Goal: Information Seeking & Learning: Learn about a topic

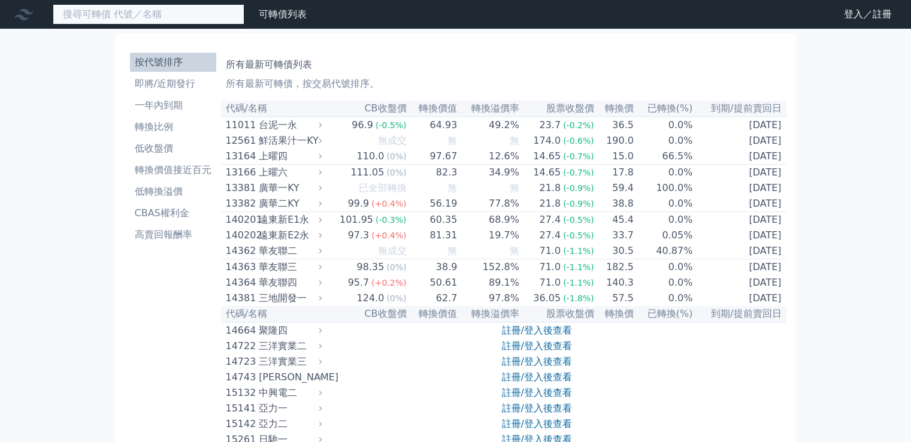
click at [228, 17] on input at bounding box center [149, 14] width 192 height 20
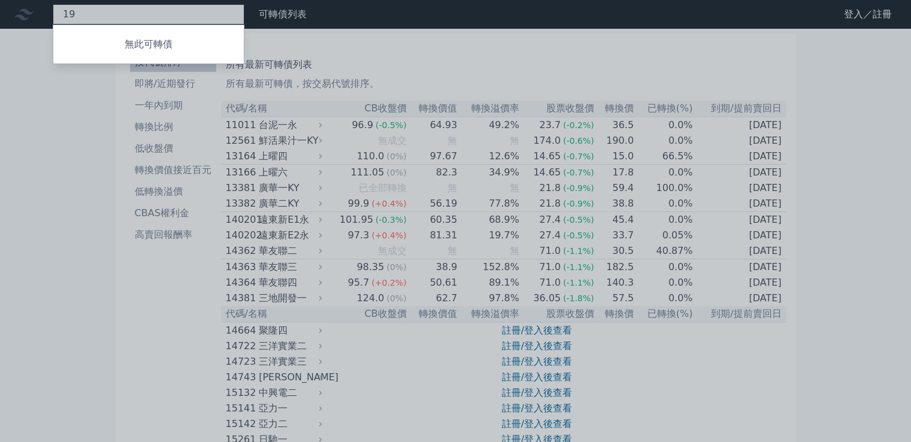
type input "1"
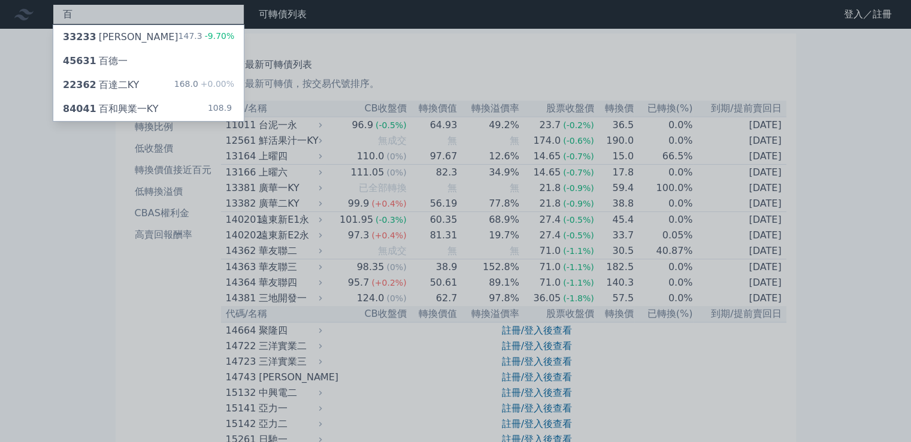
type input "百"
click at [130, 105] on li "一年內到期" at bounding box center [173, 105] width 86 height 14
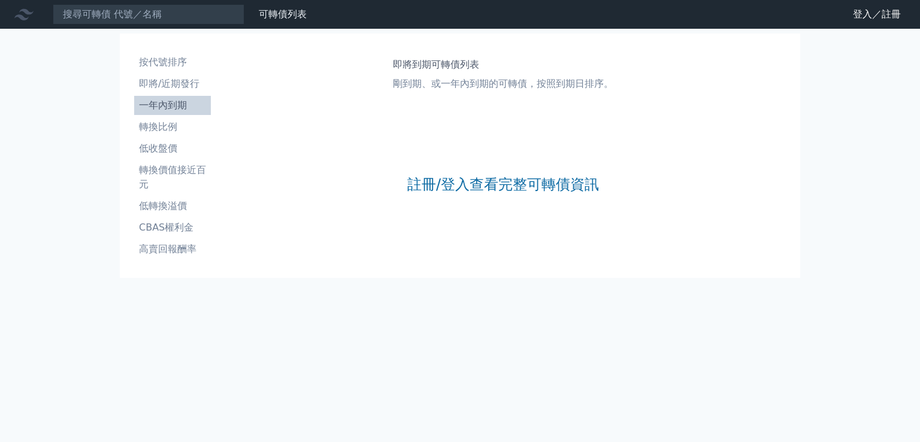
click at [861, 26] on nav "可轉債列表 財務數據 可轉債列表 財務數據 登入／註冊 登入／註冊" at bounding box center [460, 14] width 920 height 29
click at [875, 15] on link "登入／註冊" at bounding box center [877, 14] width 67 height 19
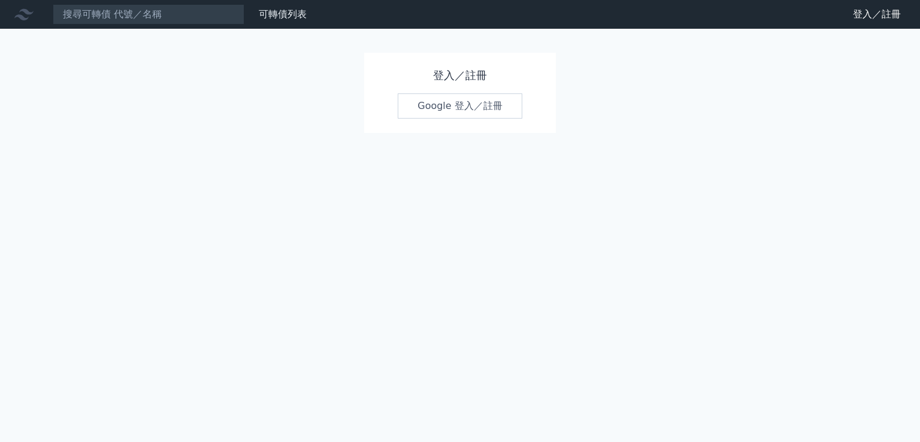
click at [458, 113] on link "Google 登入／註冊" at bounding box center [460, 105] width 125 height 25
click at [296, 12] on link "可轉債列表" at bounding box center [283, 13] width 48 height 11
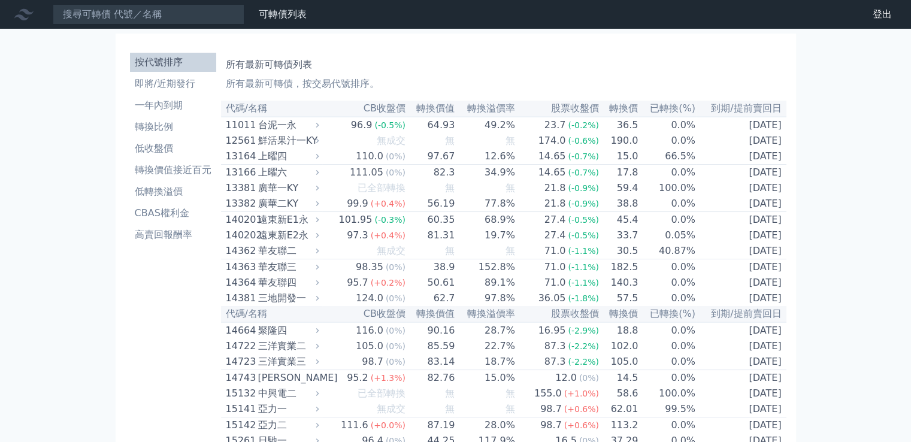
click at [326, 63] on h1 "所有最新可轉債列表" at bounding box center [504, 65] width 556 height 14
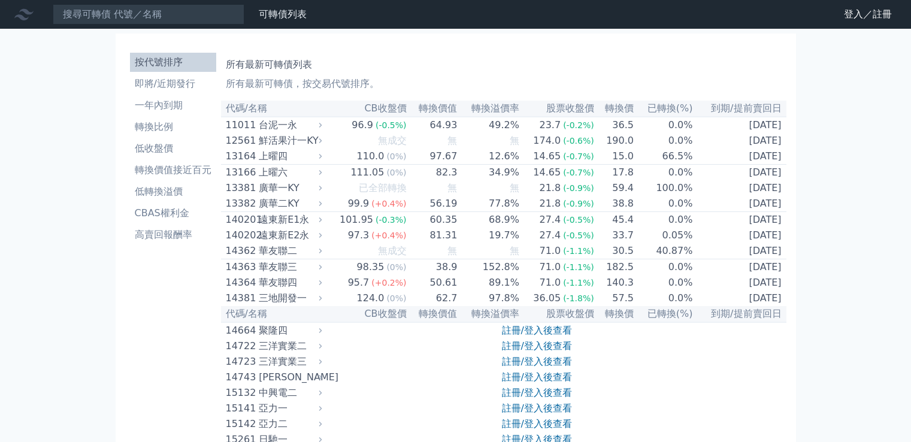
click at [173, 10] on input at bounding box center [149, 14] width 192 height 20
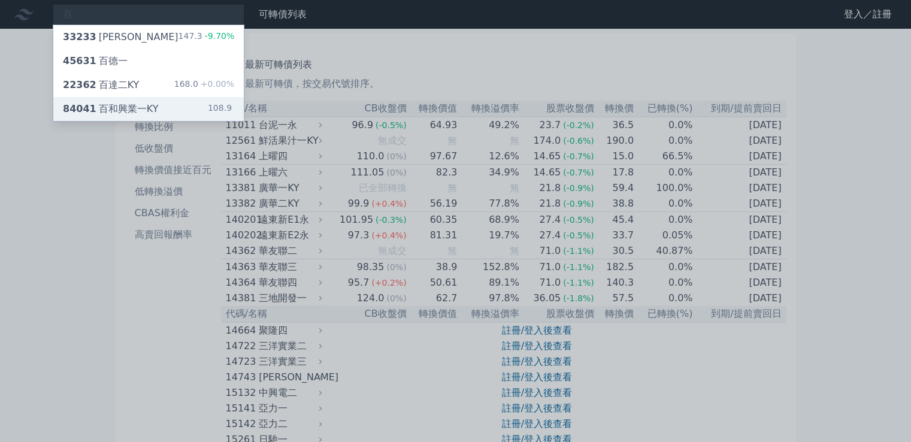
type input "百"
click at [94, 107] on div "84041 百和興業一KY" at bounding box center [110, 109] width 95 height 14
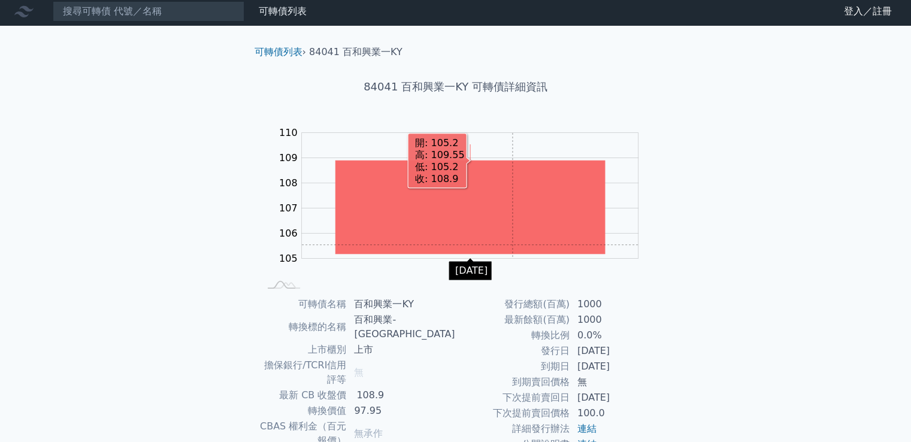
scroll to position [113, 0]
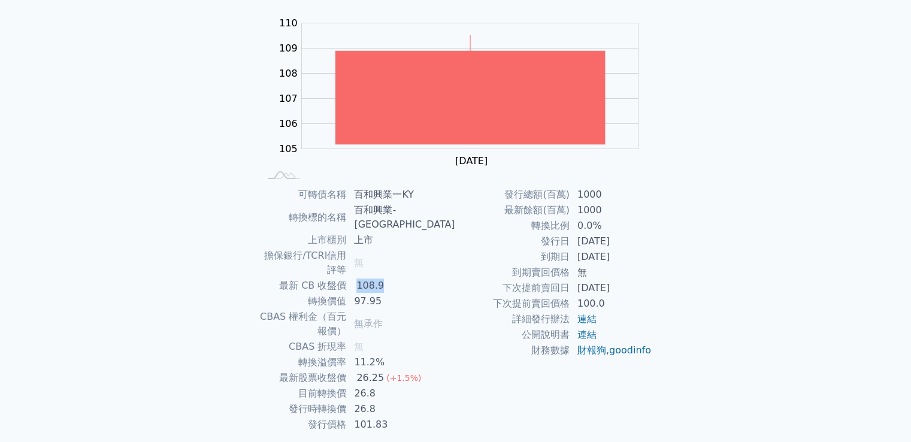
drag, startPoint x: 385, startPoint y: 255, endPoint x: 410, endPoint y: 261, distance: 25.9
click at [410, 278] on td "108.9" at bounding box center [401, 286] width 108 height 16
click at [416, 248] on td "無" at bounding box center [401, 263] width 108 height 30
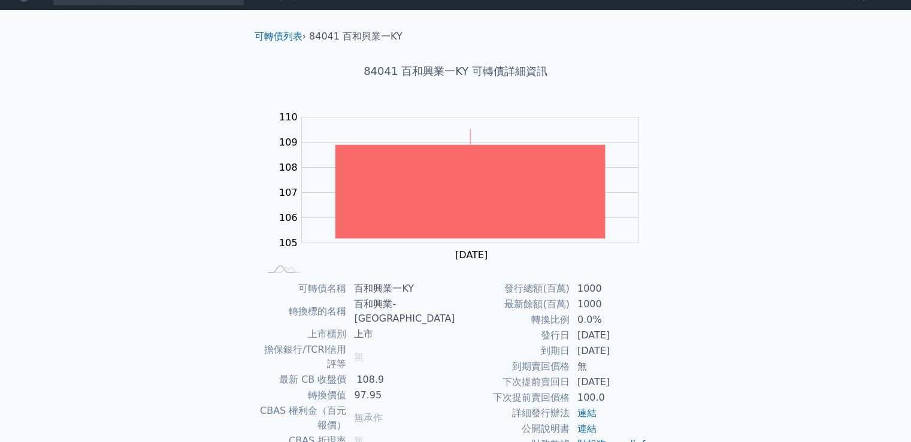
scroll to position [0, 0]
